Goal: Transaction & Acquisition: Obtain resource

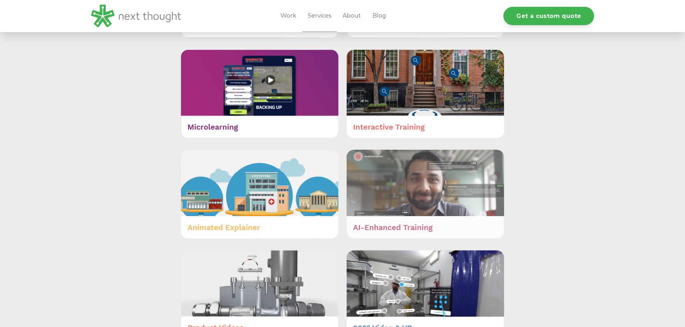
scroll to position [431, 0]
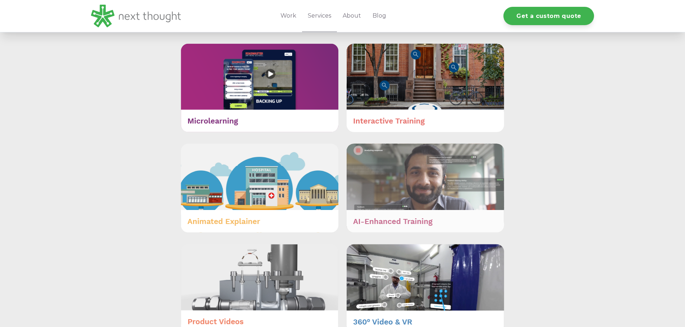
click at [412, 220] on img at bounding box center [424, 188] width 157 height 89
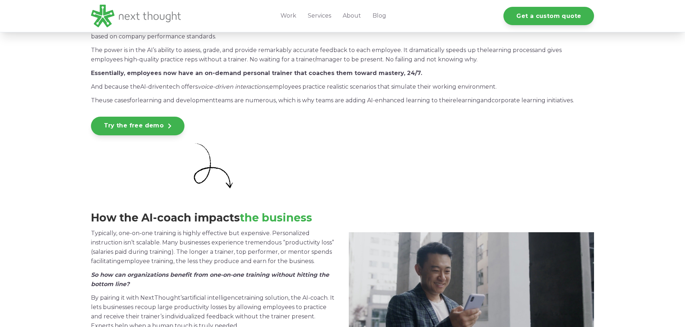
scroll to position [683, 0]
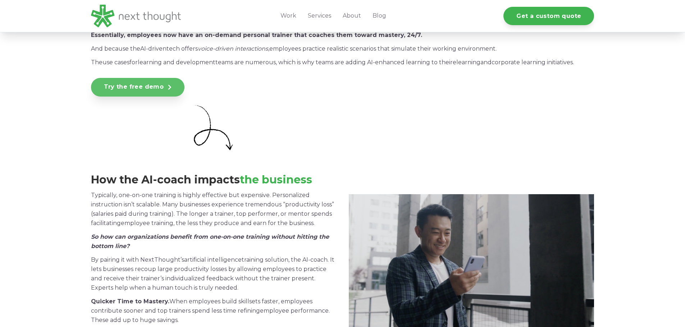
click at [160, 87] on link "Try the free demo" at bounding box center [138, 87] width 94 height 19
